Goal: Task Accomplishment & Management: Use online tool/utility

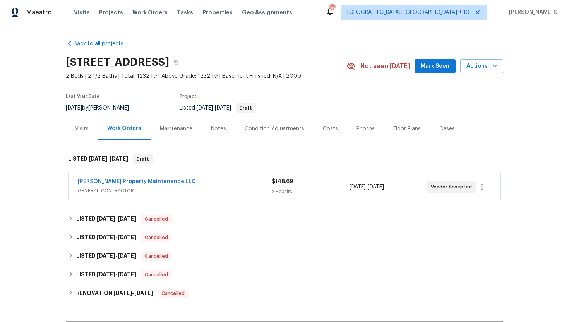
click at [458, 105] on section "[STREET_ADDRESS] 2 Beds | 2 1/2 Baths | Total: 1232 ft² | Above Grade: 1232 ft²…" at bounding box center [284, 84] width 437 height 65
click at [488, 69] on span "Actions" at bounding box center [481, 67] width 31 height 10
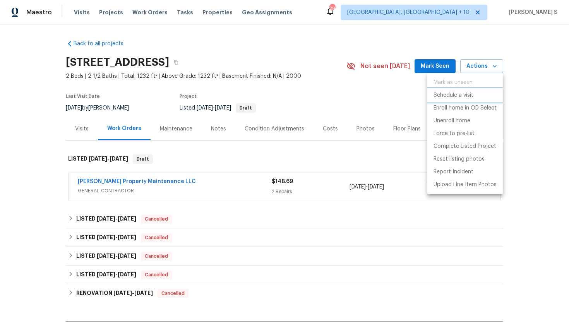
click at [473, 95] on p "Schedule a visit" at bounding box center [454, 95] width 40 height 8
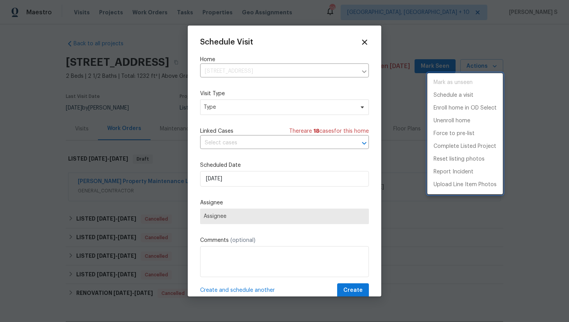
click at [231, 110] on div at bounding box center [284, 161] width 569 height 322
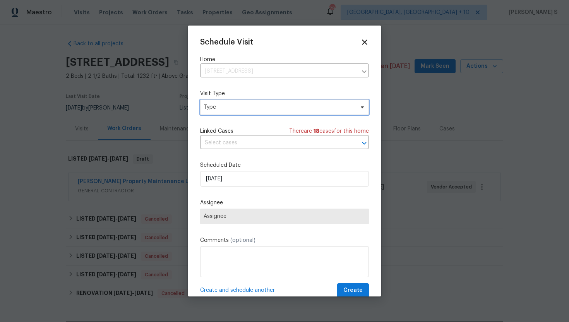
click at [222, 105] on span "Type" at bounding box center [279, 107] width 151 height 8
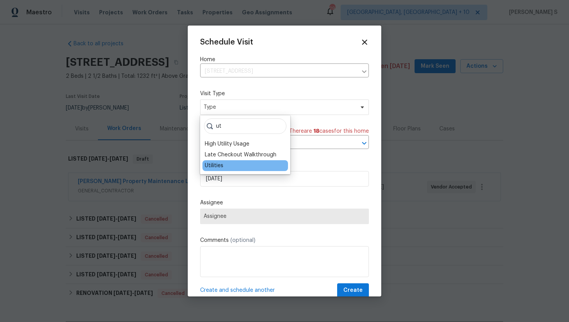
type input "ut"
click at [223, 165] on div "Utilities" at bounding box center [245, 165] width 86 height 11
click at [211, 167] on div "Utilities" at bounding box center [214, 166] width 19 height 8
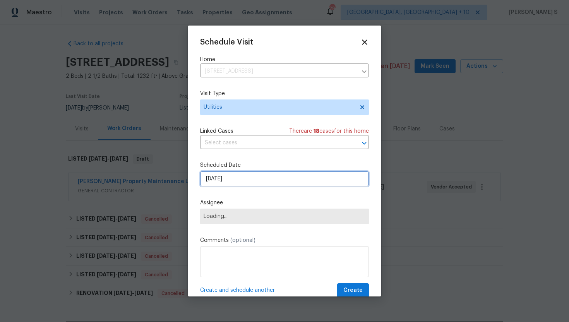
click at [250, 180] on input "[DATE]" at bounding box center [284, 178] width 169 height 15
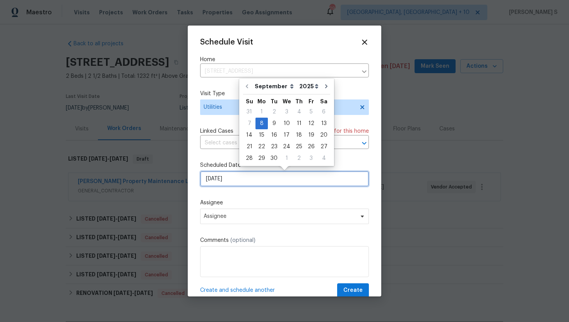
click at [250, 180] on input "[DATE]" at bounding box center [284, 178] width 169 height 15
click at [255, 197] on div "Schedule Visit Home [STREET_ADDRESS] ​ Visit Type Utilities Linked Cases There …" at bounding box center [284, 168] width 169 height 260
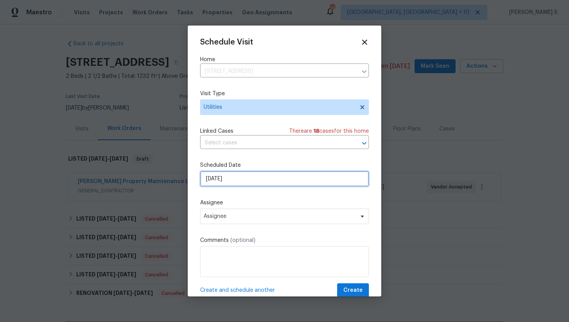
click at [257, 182] on input "[DATE]" at bounding box center [284, 178] width 169 height 15
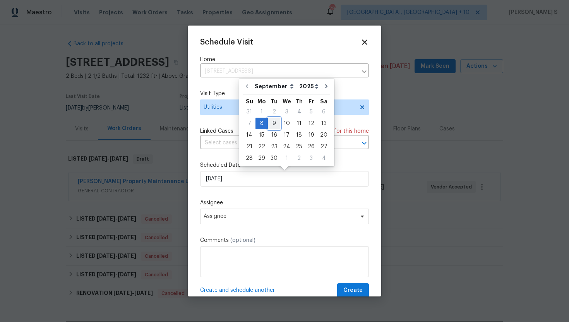
click at [271, 123] on div "9" at bounding box center [274, 123] width 12 height 11
type input "[DATE]"
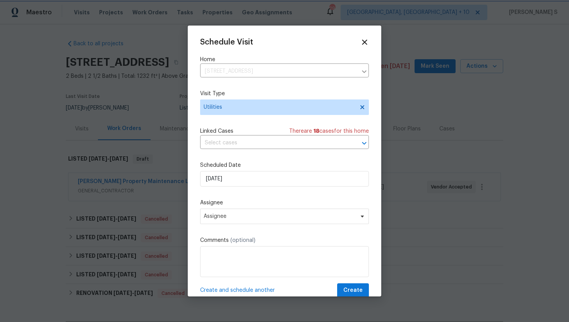
scroll to position [14, 0]
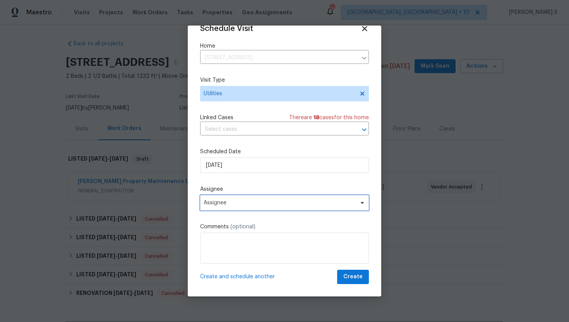
click at [236, 201] on span "Assignee" at bounding box center [280, 203] width 152 height 6
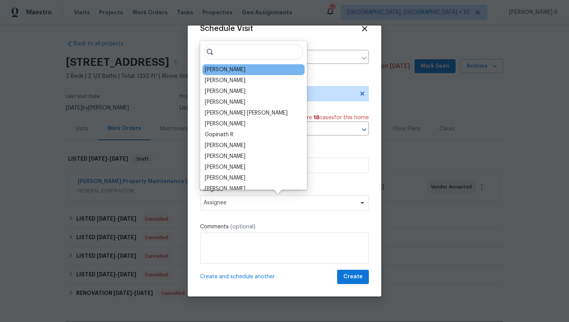
click at [250, 71] on div "[PERSON_NAME]" at bounding box center [253, 69] width 102 height 11
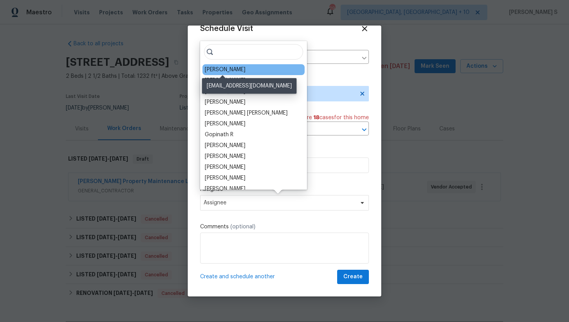
click at [218, 69] on div "[PERSON_NAME]" at bounding box center [225, 70] width 41 height 8
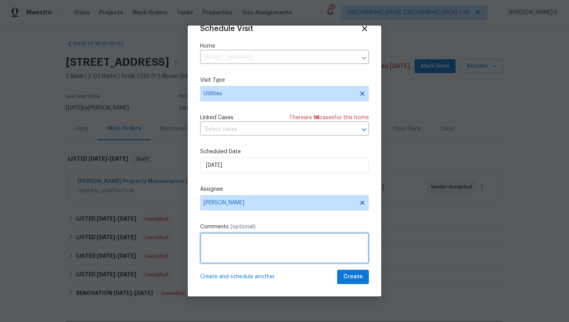
click at [245, 246] on textarea at bounding box center [284, 248] width 169 height 31
paste textarea "confirmed all is working"
click at [265, 254] on textarea "Hi, Please visit the property and confirm whether water is on and active at thi…" at bounding box center [284, 248] width 169 height 31
click at [333, 257] on textarea "Hi, Please visit the property and confirm whether water is on and active at thi…" at bounding box center [284, 248] width 169 height 31
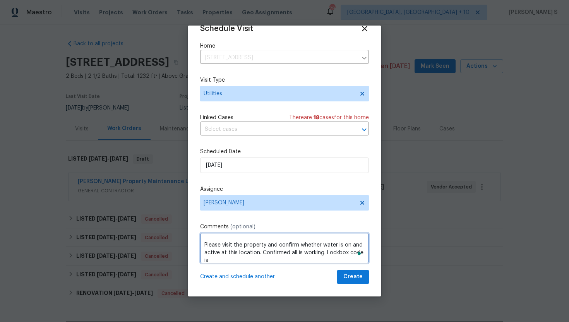
scroll to position [16, 0]
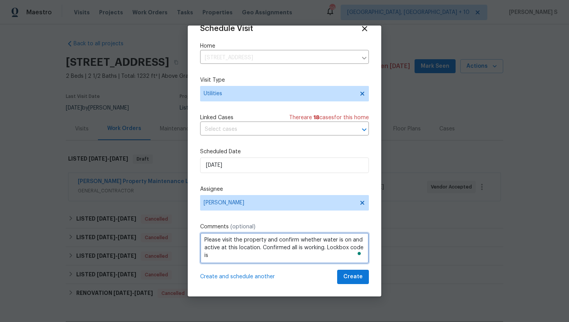
paste textarea "5603"
type textarea "Hi, Please visit the property and confirm whether water is on and active at thi…"
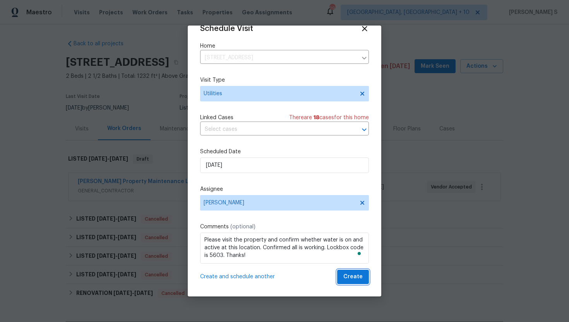
click at [357, 279] on span "Create" at bounding box center [352, 277] width 19 height 10
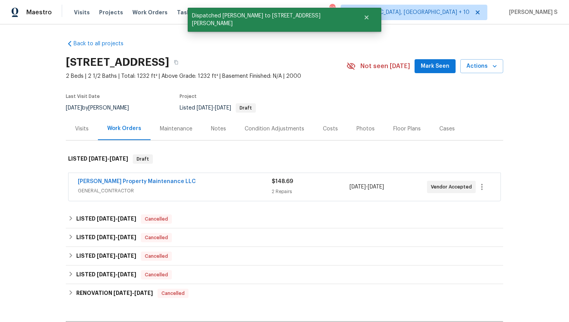
click at [86, 134] on div "Visits" at bounding box center [82, 128] width 32 height 23
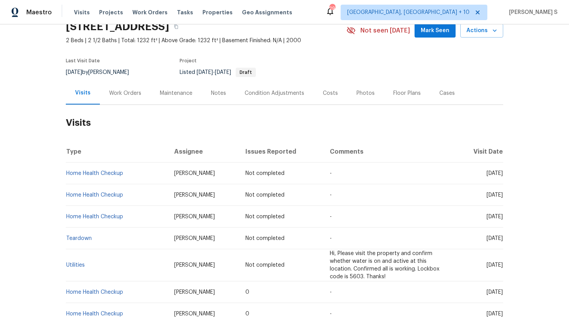
scroll to position [89, 0]
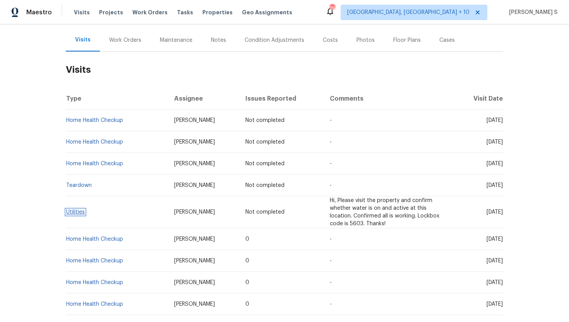
click at [81, 212] on link "Utilities" at bounding box center [75, 211] width 19 height 5
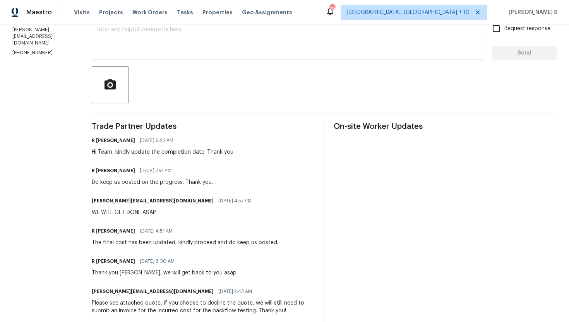
scroll to position [139, 0]
